Goal: Navigation & Orientation: Find specific page/section

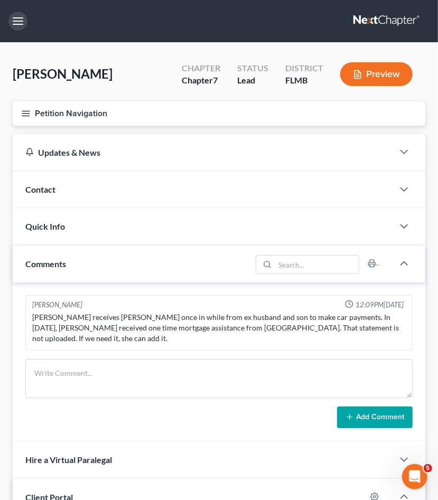
click at [17, 17] on button "button" at bounding box center [17, 21] width 19 height 19
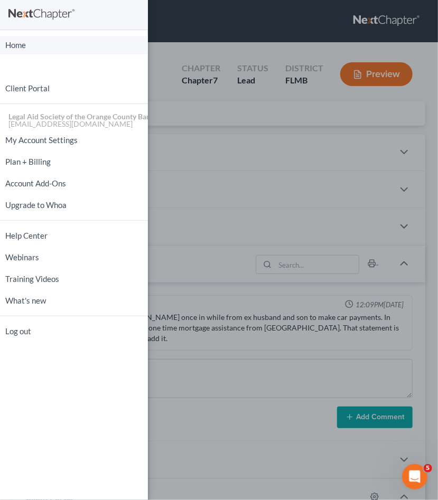
click at [25, 48] on link "Home" at bounding box center [74, 45] width 148 height 18
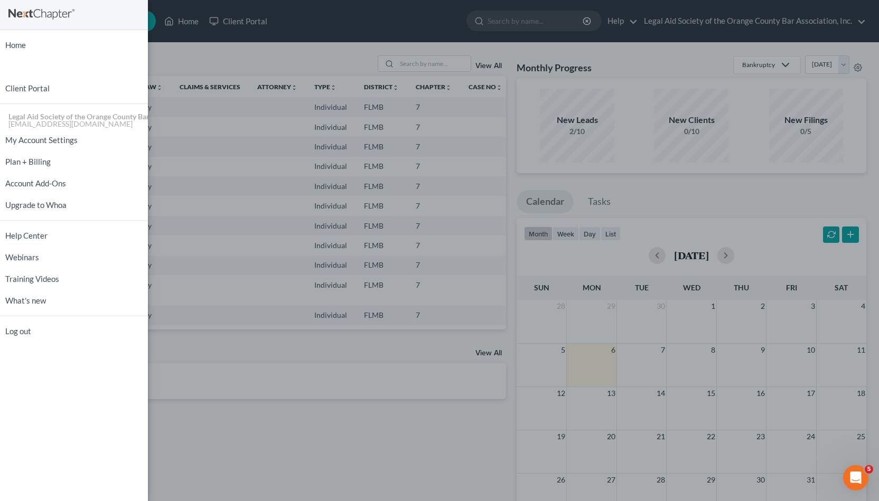
click at [329, 21] on div "Home New Case Client Portal Legal Aid Society of the Orange County Bar Associat…" at bounding box center [439, 250] width 879 height 501
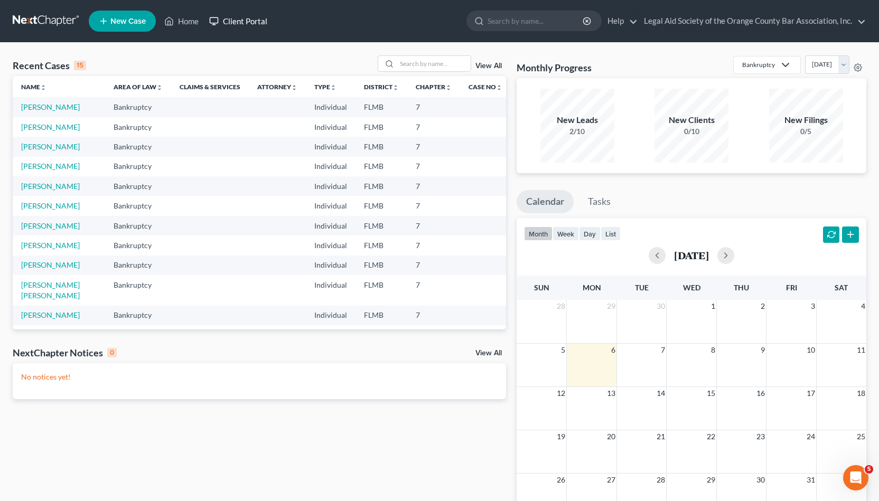
click at [253, 18] on link "Client Portal" at bounding box center [238, 21] width 69 height 19
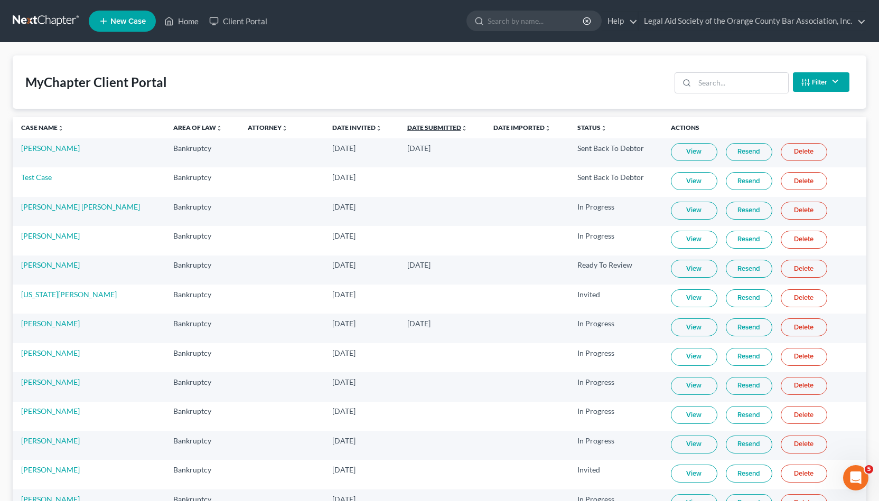
click at [407, 126] on link "Date Submitted unfold_more expand_more expand_less" at bounding box center [437, 128] width 60 height 8
click at [407, 126] on link "Date Submitted unfold_more expand_more expand_less" at bounding box center [437, 128] width 61 height 8
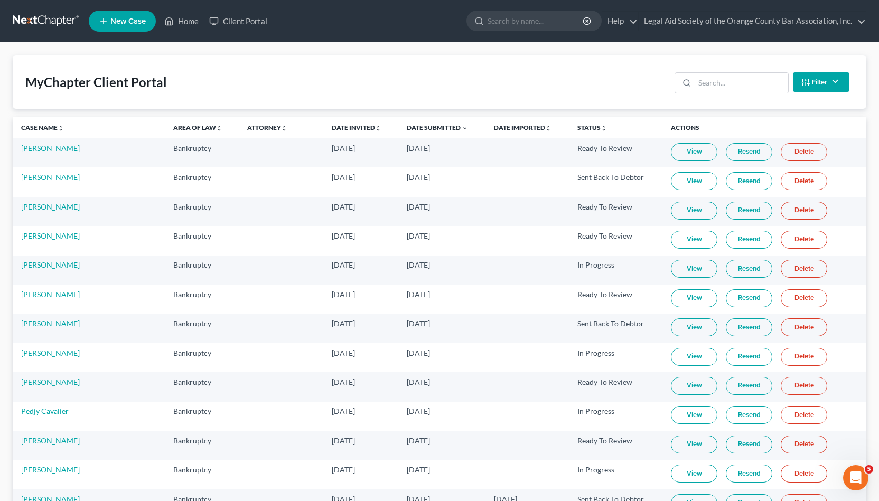
click at [438, 299] on link "View" at bounding box center [694, 299] width 47 height 18
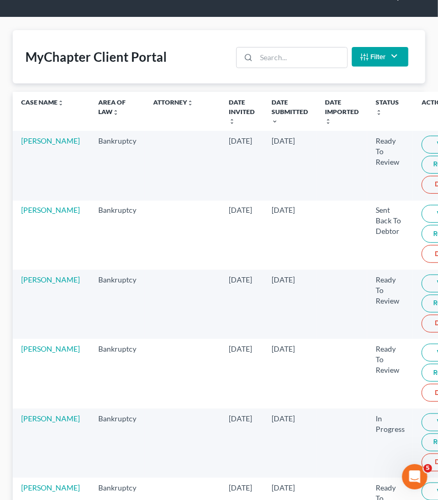
scroll to position [25, 0]
click at [422, 216] on link "View" at bounding box center [445, 214] width 47 height 18
click at [32, 100] on link "Case Name unfold_more expand_more expand_less" at bounding box center [42, 102] width 43 height 8
click at [28, 141] on link "[PERSON_NAME]" at bounding box center [50, 140] width 59 height 9
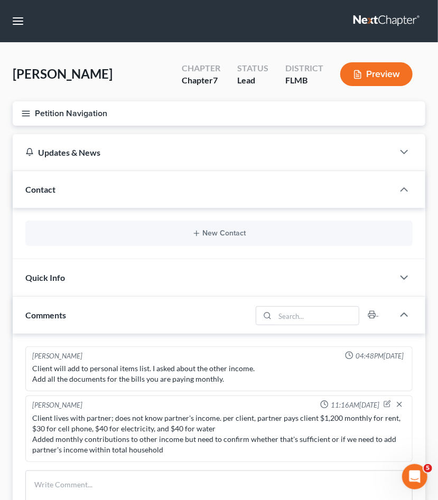
scroll to position [12, 0]
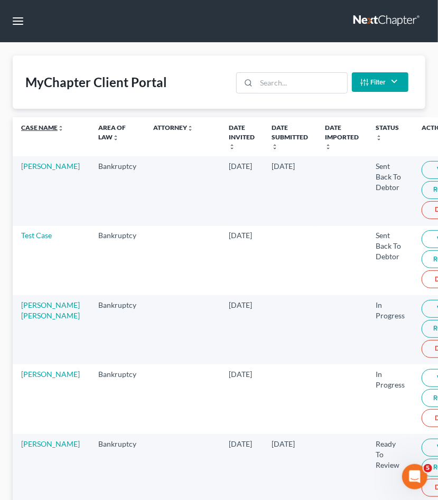
click at [42, 131] on link "Case Name unfold_more expand_more expand_less" at bounding box center [42, 128] width 43 height 8
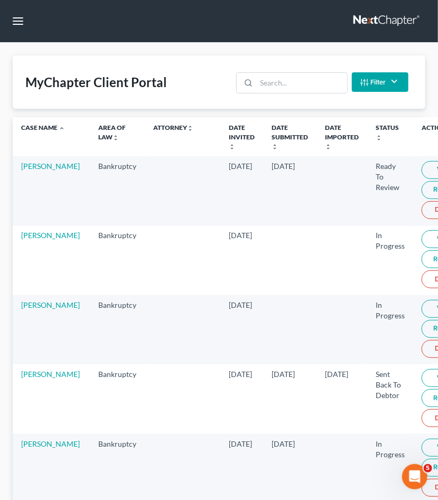
click at [422, 169] on link "View" at bounding box center [445, 170] width 47 height 18
